Goal: Communication & Community: Answer question/provide support

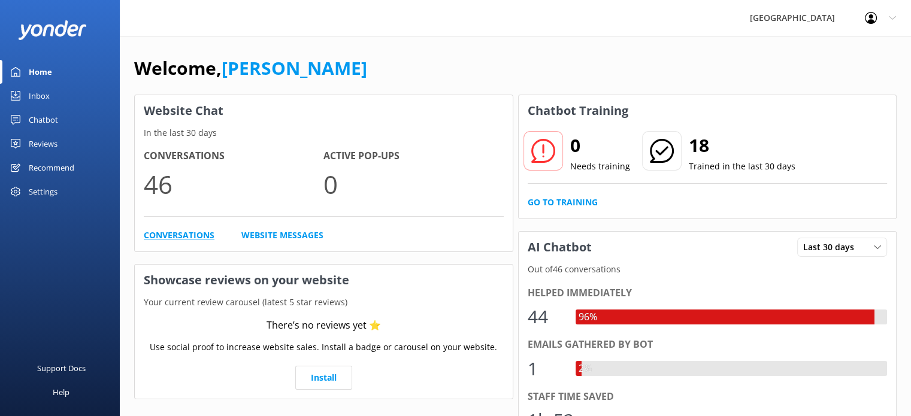
click at [181, 232] on link "Conversations" at bounding box center [179, 235] width 71 height 13
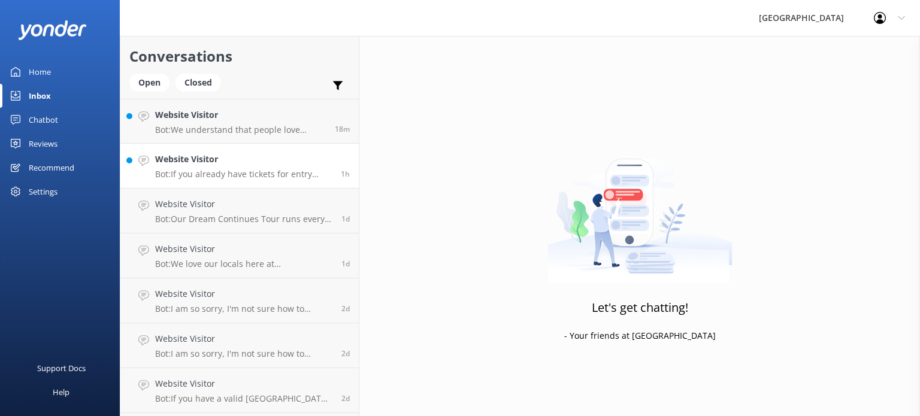
click at [249, 164] on h4 "Website Visitor" at bounding box center [243, 159] width 177 height 13
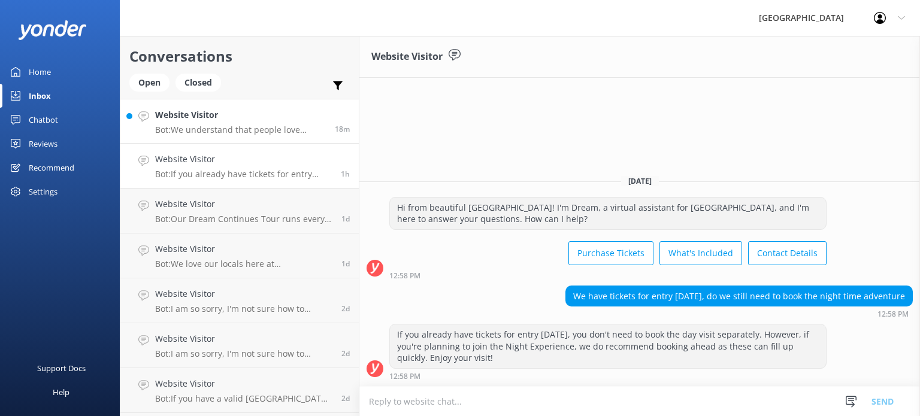
click at [236, 123] on div "Website Visitor Bot: We understand that people love travelling with their furry…" at bounding box center [240, 121] width 171 height 26
